Goal: Task Accomplishment & Management: Manage account settings

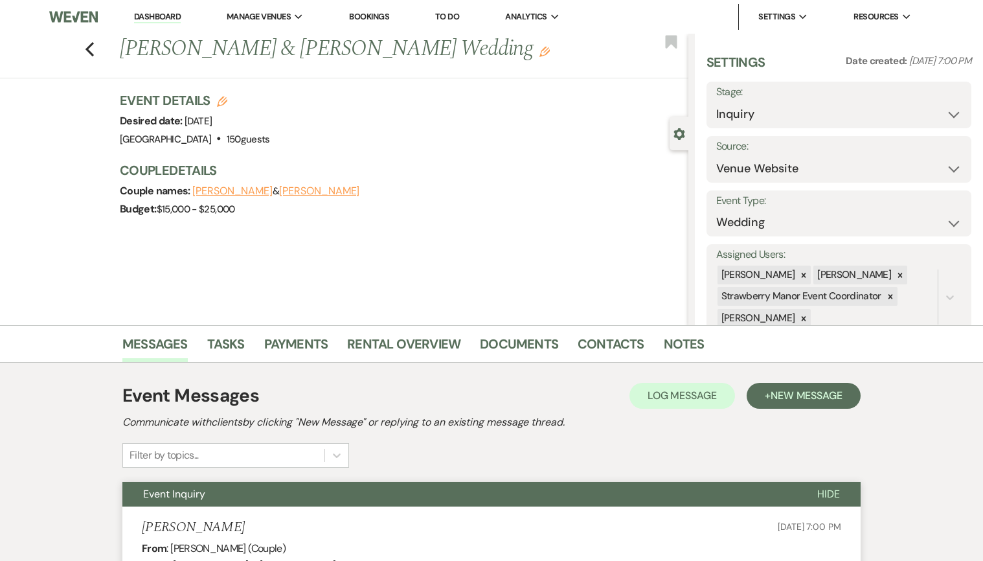
select select "5"
click at [149, 16] on link "Dashboard" at bounding box center [157, 17] width 47 height 12
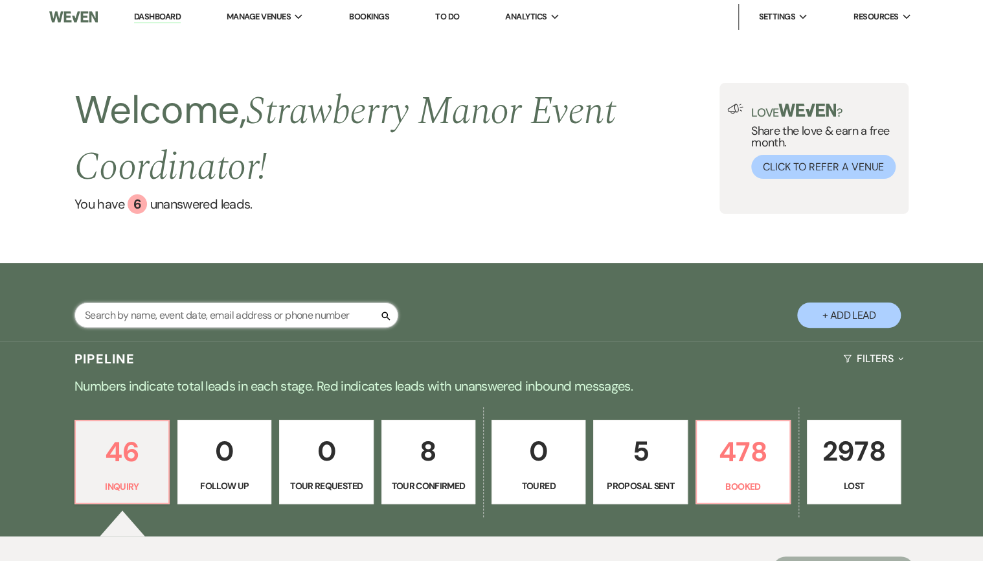
click at [188, 317] on input "text" at bounding box center [236, 314] width 324 height 25
type input "dunc"
select select "8"
select select "5"
select select "8"
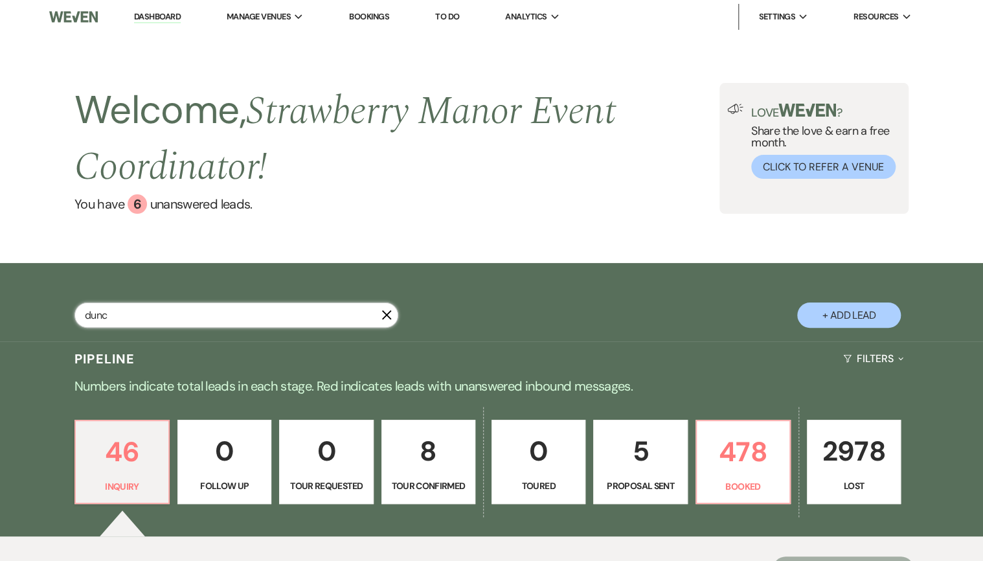
select select "5"
select select "8"
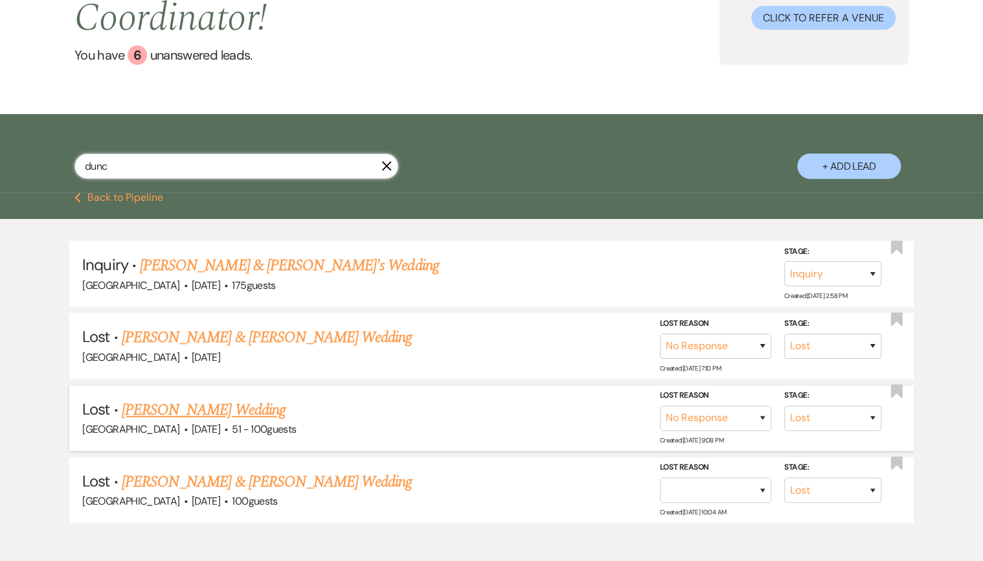
scroll to position [207, 0]
